Goal: Transaction & Acquisition: Purchase product/service

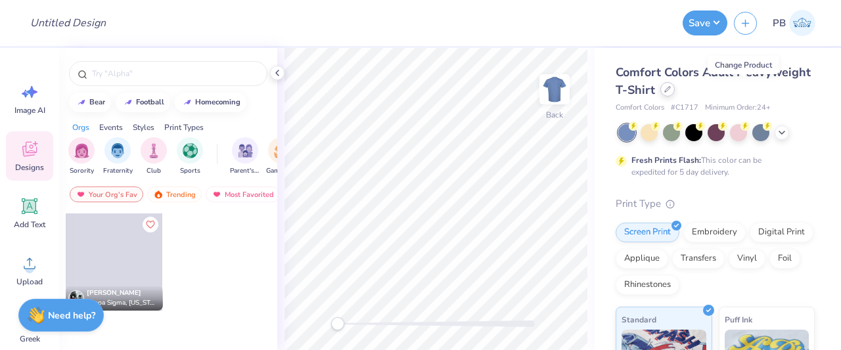
click at [675, 93] on div at bounding box center [667, 89] width 14 height 14
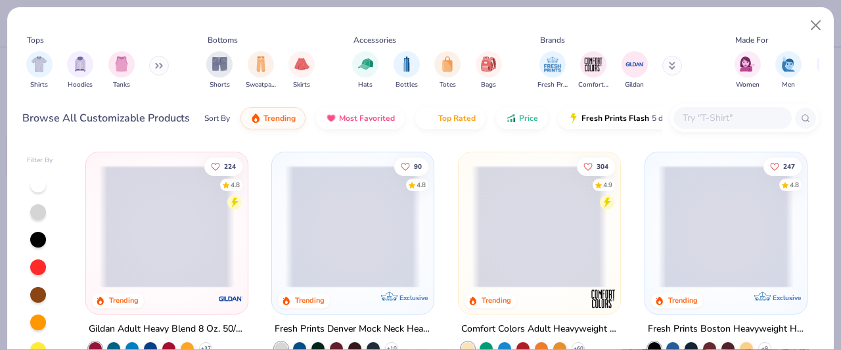
click at [750, 119] on input "text" at bounding box center [731, 117] width 101 height 15
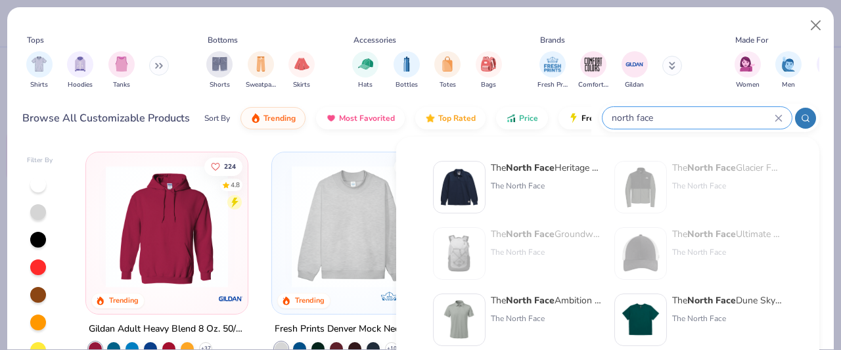
scroll to position [57, 0]
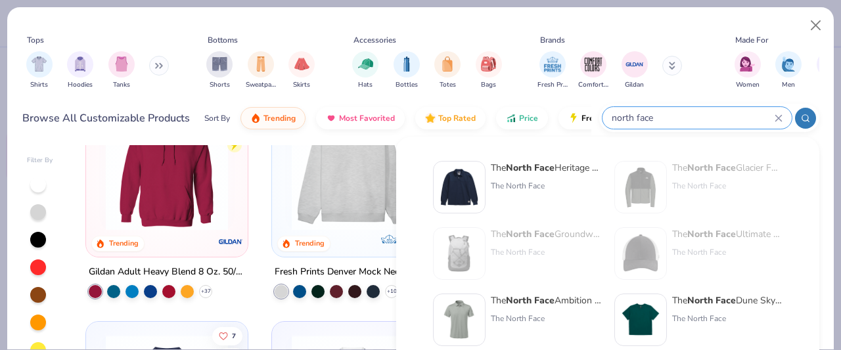
type input "north face"
click at [710, 299] on strong "North Face" at bounding box center [711, 300] width 49 height 12
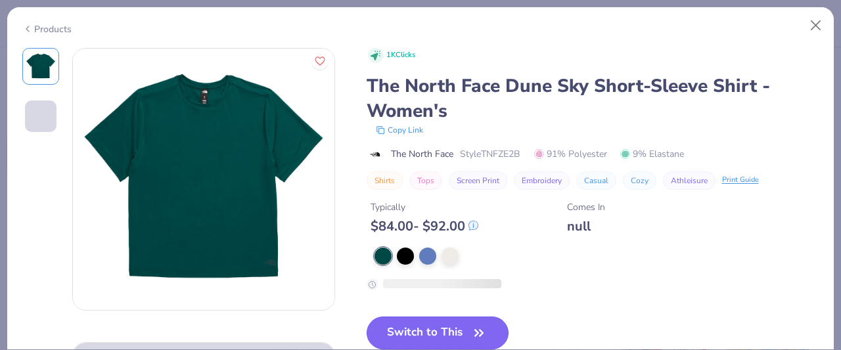
click at [390, 325] on button "Switch to This" at bounding box center [438, 333] width 143 height 33
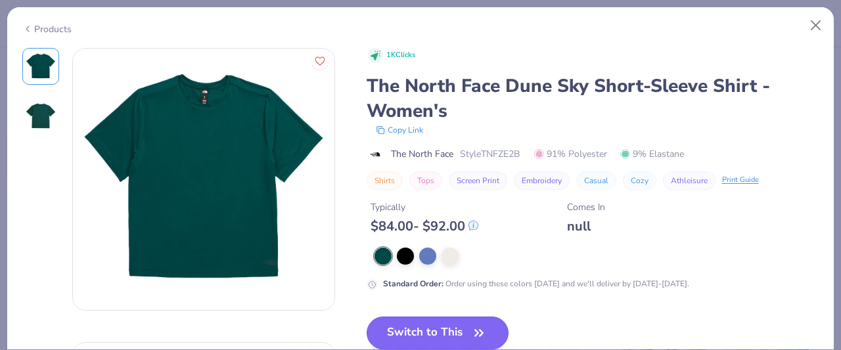
scroll to position [247, 0]
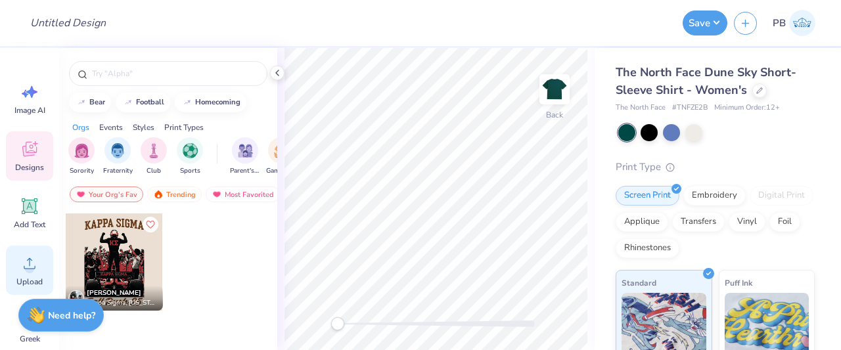
click at [23, 282] on span "Upload" at bounding box center [29, 282] width 26 height 11
click at [89, 153] on img "filter for Sorority" at bounding box center [81, 149] width 15 height 15
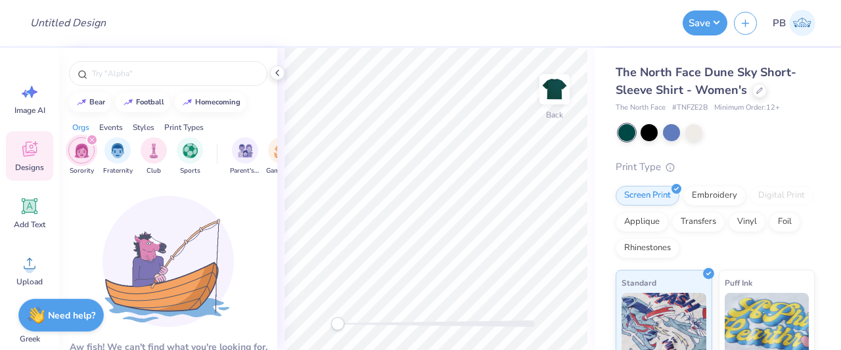
click at [92, 137] on icon "filter for Sorority" at bounding box center [91, 139] width 5 height 5
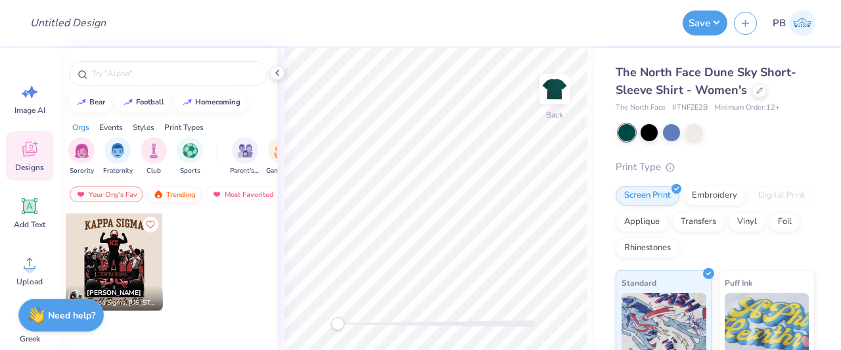
click at [189, 191] on div "Trending" at bounding box center [174, 195] width 55 height 16
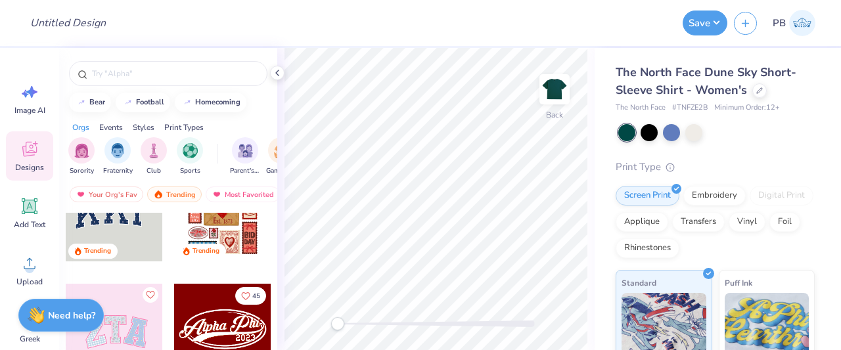
scroll to position [49, 0]
click at [112, 233] on div at bounding box center [114, 213] width 97 height 97
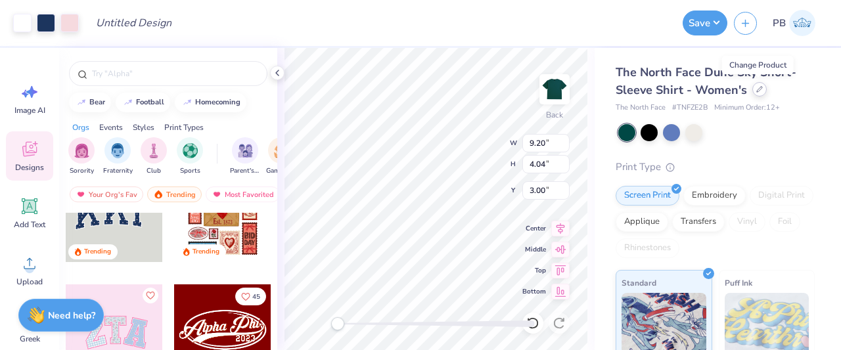
click at [757, 91] on icon at bounding box center [759, 89] width 7 height 7
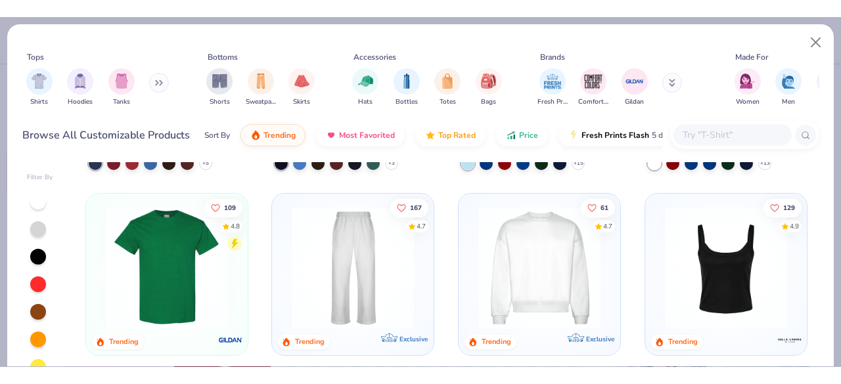
scroll to position [428, 0]
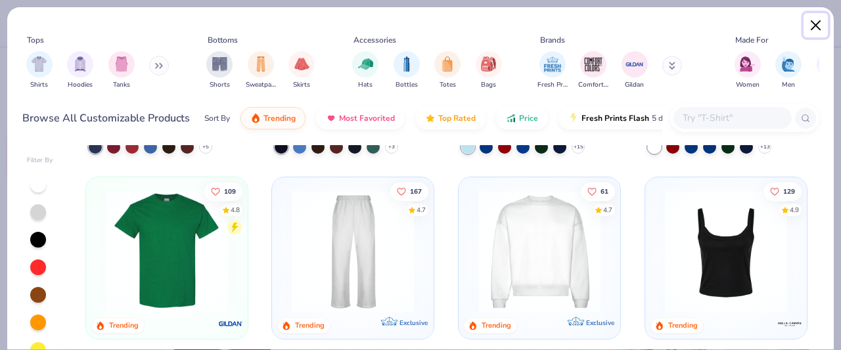
click at [820, 17] on button "Close" at bounding box center [815, 25] width 25 height 25
